Goal: Task Accomplishment & Management: Manage account settings

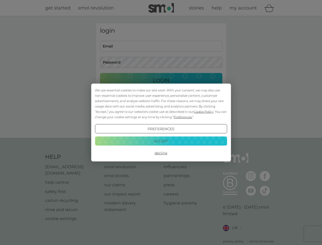
click at [204, 112] on span "Cookie Policy" at bounding box center [204, 112] width 20 height 4
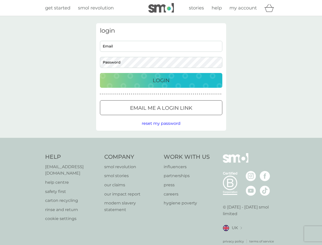
click at [183, 117] on div "login Email Password Login ● ● ● ● ● ● ● ● ● ● ● ● ● ● ● ● ● ● ● ● ● ● ● ● ● ● …" at bounding box center [161, 76] width 130 height 107
click at [161, 129] on div "login Email Password Login ● ● ● ● ● ● ● ● ● ● ● ● ● ● ● ● ● ● ● ● ● ● ● ● ● ● …" at bounding box center [161, 76] width 130 height 107
click at [161, 153] on div "Help [EMAIL_ADDRESS][DOMAIN_NAME] help centre safety first carton recycling rin…" at bounding box center [161, 198] width 232 height 91
click at [161, 141] on div "Help [EMAIL_ADDRESS][DOMAIN_NAME] help centre safety first carton recycling rin…" at bounding box center [161, 198] width 322 height 121
